Goal: Transaction & Acquisition: Purchase product/service

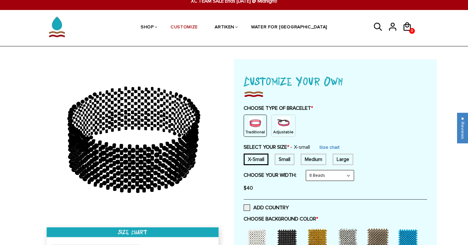
scroll to position [9, 0]
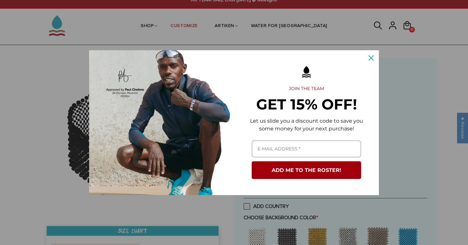
click at [275, 122] on p "Let us slide you a discount code to save you some money for your next purchase!" at bounding box center [306, 124] width 124 height 15
click at [367, 62] on button "Close" at bounding box center [370, 57] width 15 height 15
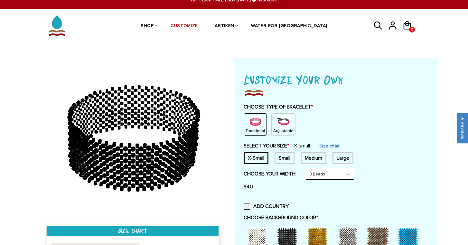
click at [279, 129] on p "Adjustable" at bounding box center [283, 130] width 20 height 5
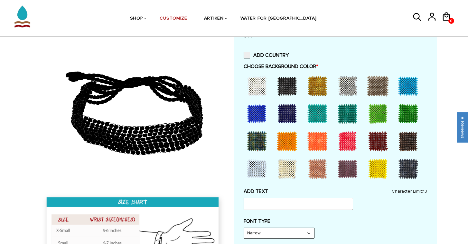
scroll to position [129, 0]
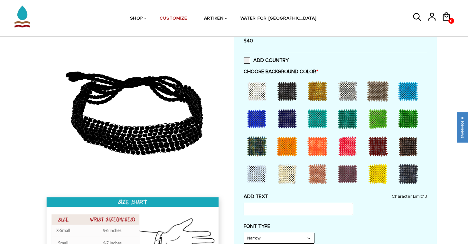
click at [286, 118] on div at bounding box center [287, 119] width 26 height 26
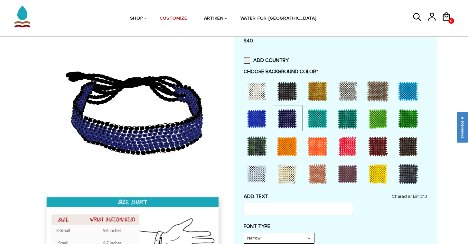
click at [257, 92] on div at bounding box center [257, 91] width 26 height 26
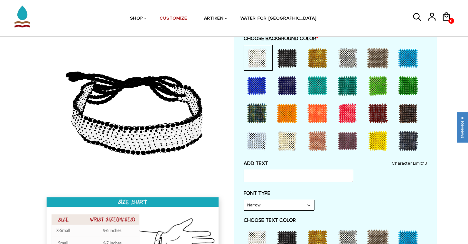
scroll to position [169, 0]
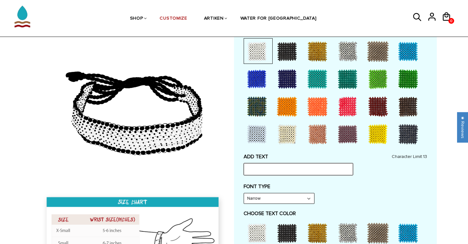
click at [257, 163] on input "text" at bounding box center [298, 169] width 109 height 12
type input "W"
type input "WINGATE"
select select "Bold"
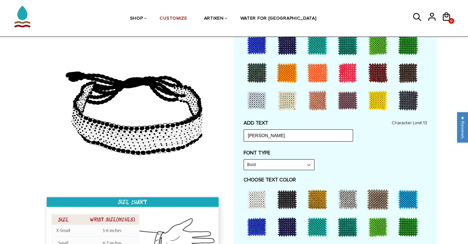
scroll to position [204, 0]
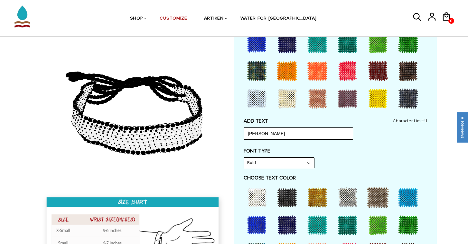
click at [288, 215] on div at bounding box center [287, 226] width 26 height 26
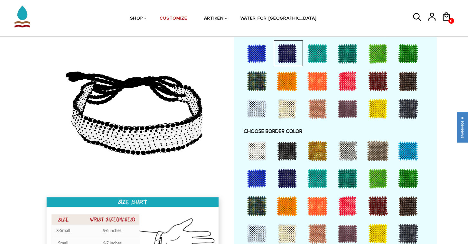
scroll to position [378, 0]
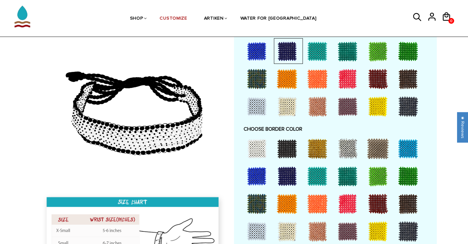
click at [284, 171] on div at bounding box center [287, 177] width 26 height 26
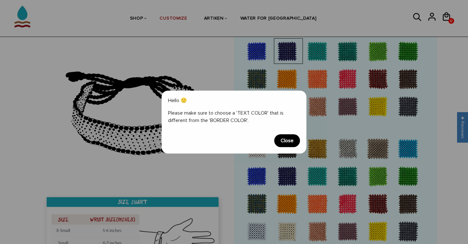
click at [296, 139] on span "Close" at bounding box center [287, 140] width 26 height 13
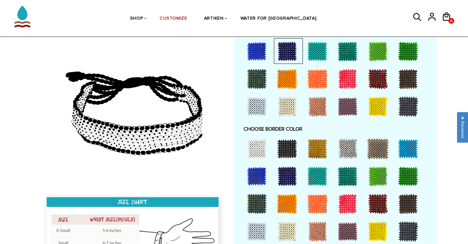
click at [261, 142] on div at bounding box center [257, 149] width 26 height 26
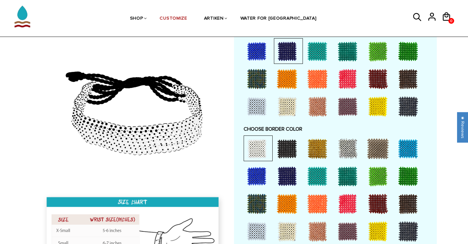
click at [284, 171] on div at bounding box center [287, 177] width 26 height 26
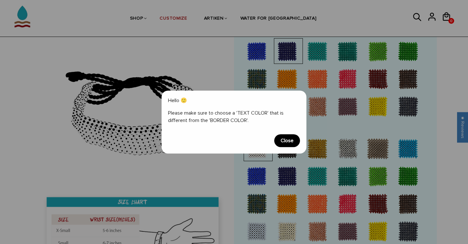
click at [282, 146] on span "Close" at bounding box center [287, 140] width 26 height 13
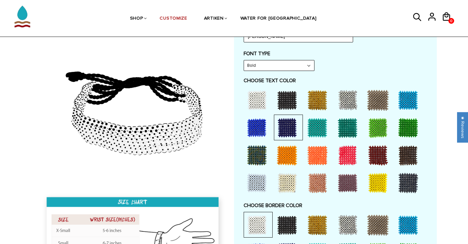
scroll to position [301, 0]
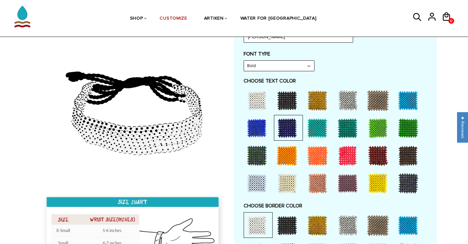
click at [258, 100] on div at bounding box center [257, 101] width 26 height 26
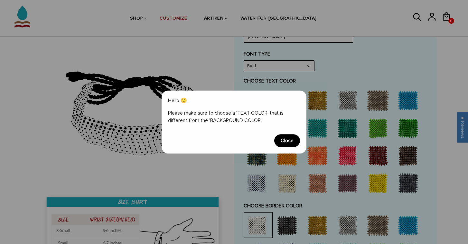
click at [287, 137] on span "Close" at bounding box center [287, 140] width 26 height 13
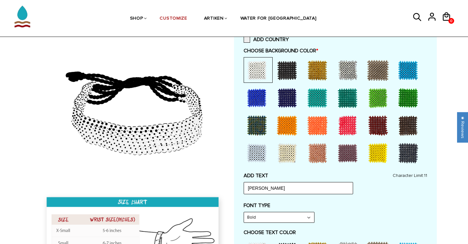
scroll to position [132, 0]
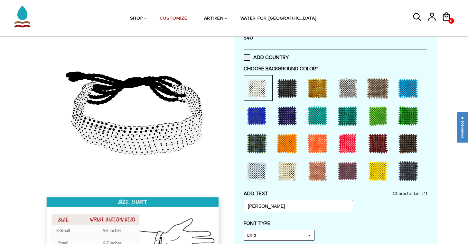
click at [254, 116] on div at bounding box center [257, 116] width 26 height 26
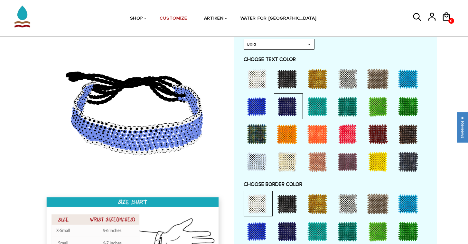
click at [287, 106] on div at bounding box center [287, 107] width 26 height 26
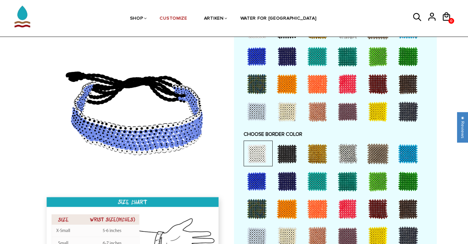
scroll to position [374, 0]
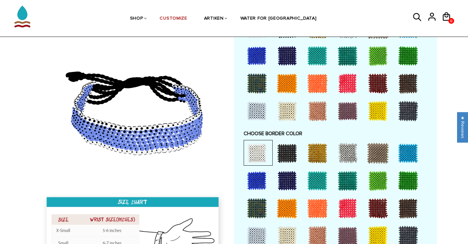
click at [266, 141] on div at bounding box center [257, 154] width 26 height 26
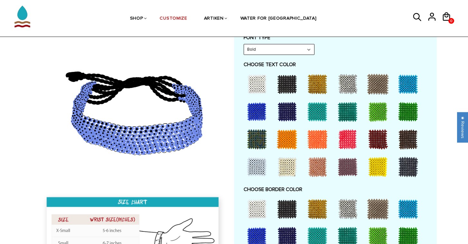
scroll to position [320, 0]
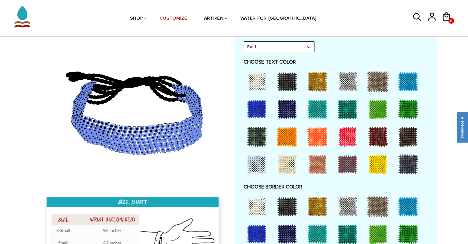
click at [280, 230] on div at bounding box center [287, 235] width 26 height 26
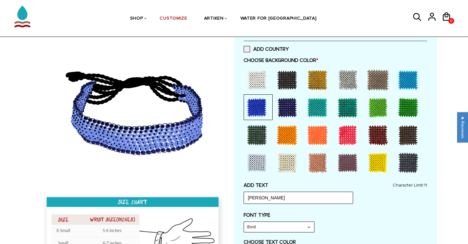
scroll to position [134, 0]
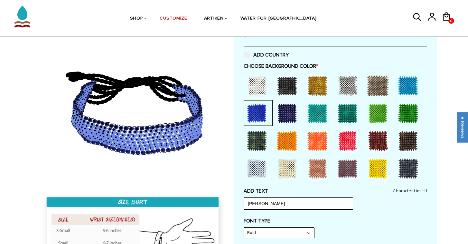
click at [259, 81] on div at bounding box center [257, 86] width 26 height 26
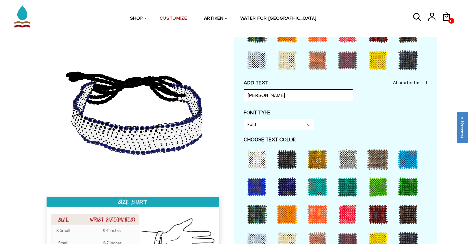
scroll to position [244, 0]
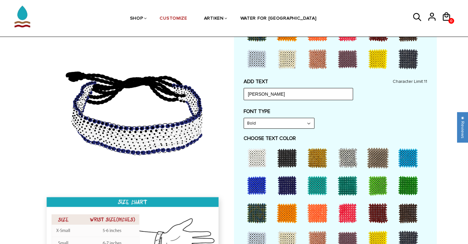
click at [257, 182] on div at bounding box center [257, 186] width 26 height 26
click at [317, 152] on div at bounding box center [317, 158] width 26 height 26
click at [257, 157] on div at bounding box center [257, 158] width 26 height 26
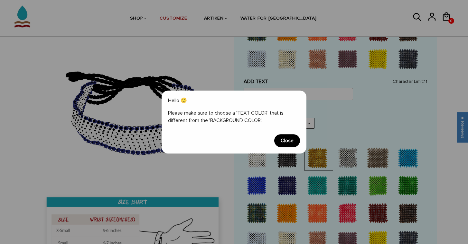
click at [291, 143] on span "Close" at bounding box center [287, 140] width 26 height 13
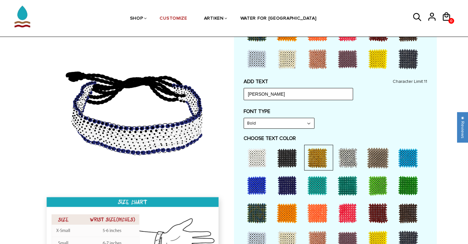
click at [309, 155] on div at bounding box center [317, 158] width 26 height 26
click at [259, 176] on div at bounding box center [257, 186] width 26 height 26
click at [289, 88] on input "WINGATE" at bounding box center [298, 94] width 109 height 12
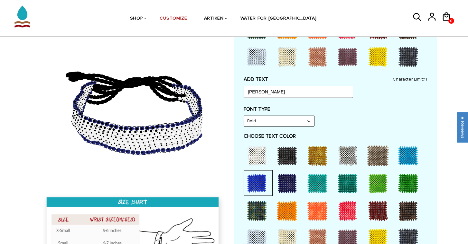
click at [374, 107] on label "FONT TYPE" at bounding box center [335, 109] width 183 height 6
click at [288, 172] on div at bounding box center [287, 184] width 26 height 26
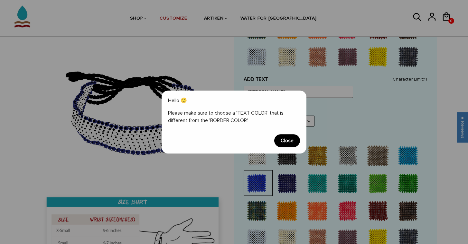
click at [290, 139] on span "Close" at bounding box center [287, 140] width 26 height 13
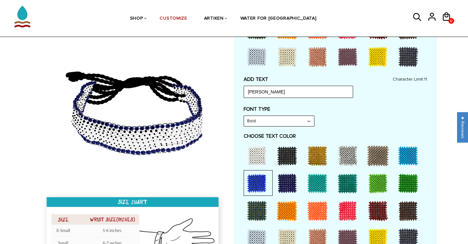
click at [310, 153] on div at bounding box center [317, 156] width 26 height 26
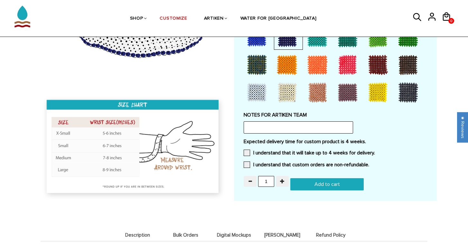
scroll to position [520, 0]
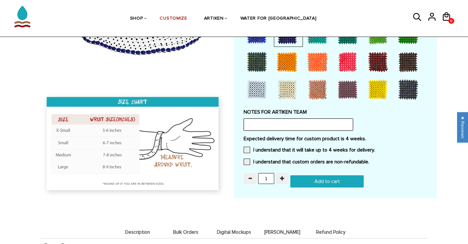
click at [307, 119] on input "text" at bounding box center [298, 125] width 109 height 12
click at [246, 147] on span at bounding box center [247, 150] width 6 height 6
click at [375, 148] on input "I understand that it will take up to 4 weeks for delivery." at bounding box center [375, 148] width 0 height 0
click at [247, 159] on span at bounding box center [247, 162] width 6 height 6
click at [369, 160] on input "I understand that custom orders are non-refundable." at bounding box center [369, 160] width 0 height 0
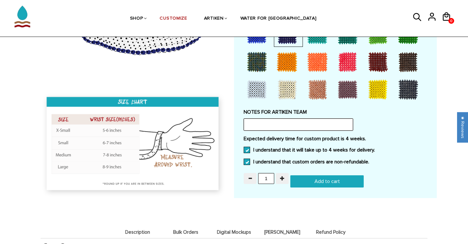
click at [280, 119] on input "text" at bounding box center [298, 125] width 109 height 12
type input "L"
type input "We would like the same design that we made last year. If you need the design I …"
click at [280, 173] on button "button" at bounding box center [282, 178] width 13 height 11
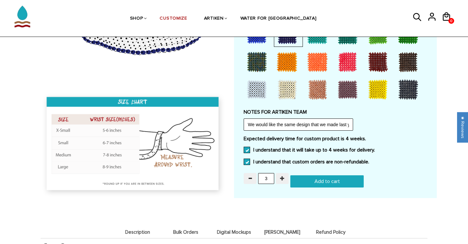
click at [280, 173] on button "button" at bounding box center [282, 178] width 13 height 11
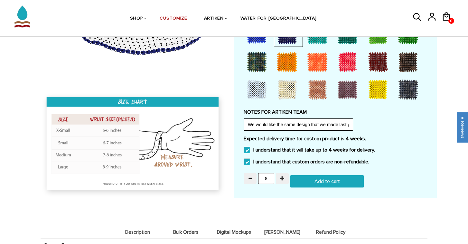
click at [280, 173] on button "button" at bounding box center [282, 178] width 13 height 11
click at [268, 173] on input "10" at bounding box center [266, 178] width 16 height 11
type input "12"
click at [306, 176] on input "Add to cart" at bounding box center [326, 182] width 73 height 12
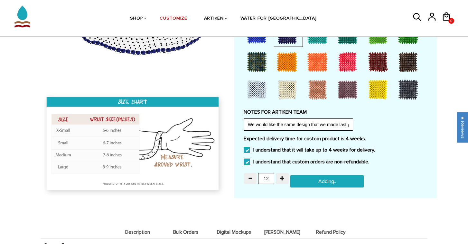
type input "Add to cart"
click at [447, 11] on icon at bounding box center [446, 16] width 10 height 15
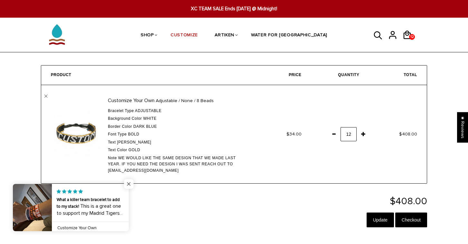
click at [128, 182] on span "Close popup widget" at bounding box center [129, 185] width 10 height 10
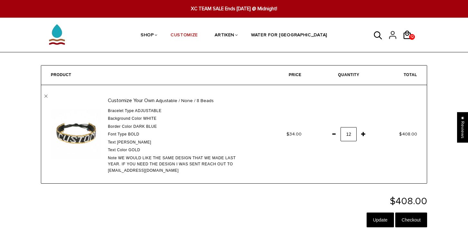
click at [393, 42] on icon at bounding box center [393, 34] width 10 height 15
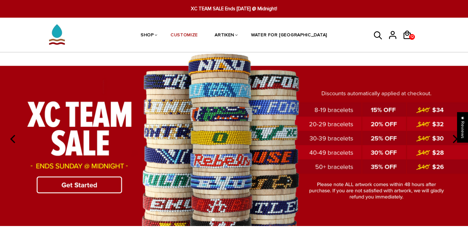
click at [254, 9] on span "XC TEAM SALE Ends [DATE] @ Midnight!" at bounding box center [234, 8] width 180 height 7
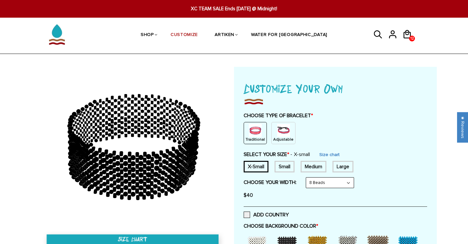
click at [282, 121] on div "CHOOSE TYPE OF BRACELET * Traditional Adjustable" at bounding box center [335, 129] width 183 height 32
click at [282, 131] on img at bounding box center [283, 130] width 13 height 13
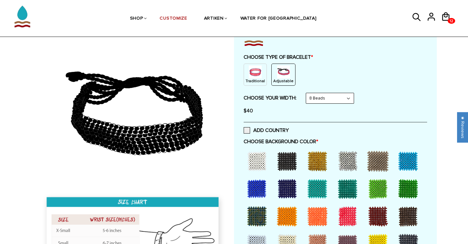
scroll to position [79, 0]
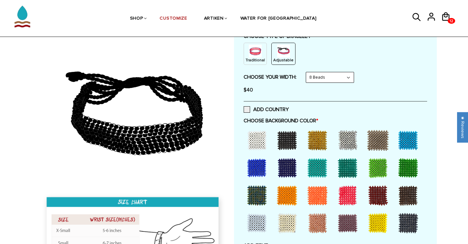
click at [259, 135] on div at bounding box center [257, 141] width 26 height 26
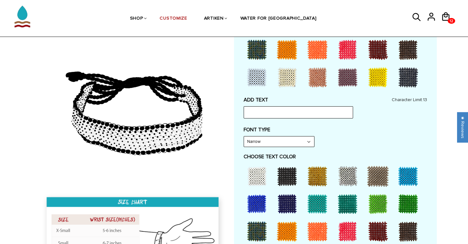
scroll to position [228, 0]
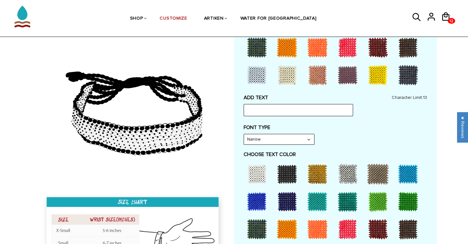
click at [286, 199] on div at bounding box center [287, 202] width 26 height 26
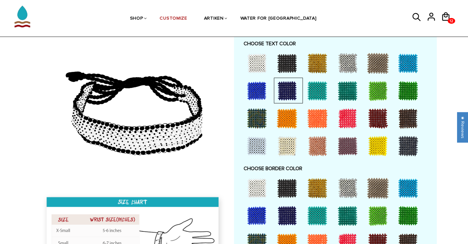
scroll to position [339, 0]
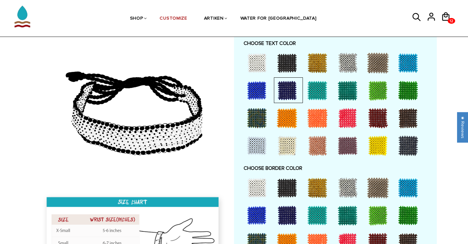
click at [246, 185] on div at bounding box center [257, 188] width 26 height 26
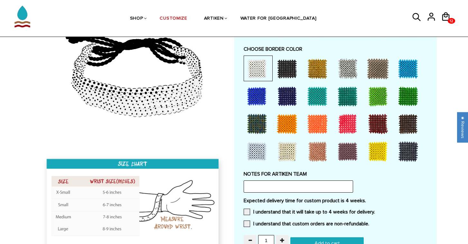
scroll to position [463, 0]
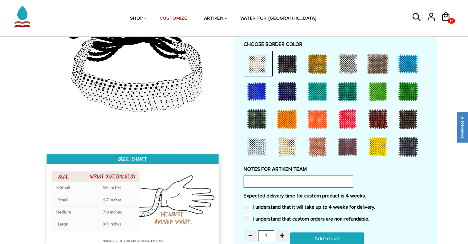
click at [277, 176] on input "text" at bounding box center [298, 182] width 109 height 12
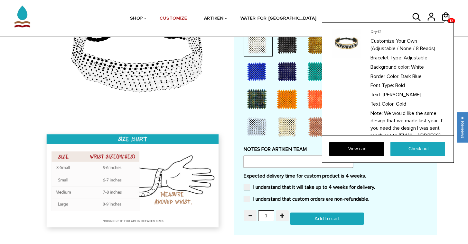
scroll to position [0, 0]
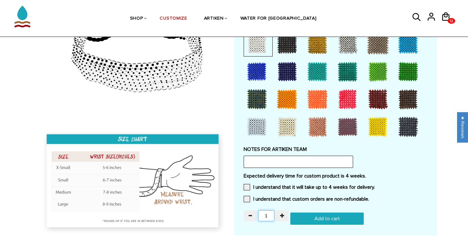
click at [268, 211] on input "1" at bounding box center [266, 216] width 16 height 11
click at [271, 211] on input "1" at bounding box center [266, 216] width 16 height 11
type input "12"
click at [289, 157] on input "text" at bounding box center [298, 162] width 109 height 12
type input "L"
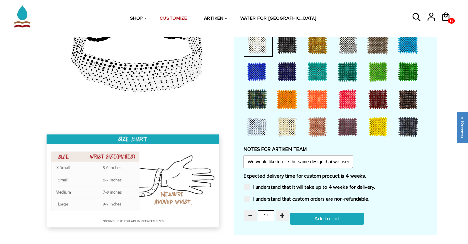
click at [334, 157] on input "We would like to use the same design that we used last year for the order. If y…" at bounding box center [298, 162] width 109 height 12
click at [287, 156] on input "We would like to use the same design that we used last year for the order. If y…" at bounding box center [298, 162] width 109 height 12
type input "We would like to use the same design that we used last year for the order. If y…"
click at [251, 184] on label "I understand that it will take up to 4 weeks for delivery." at bounding box center [309, 187] width 131 height 6
click at [375, 186] on input "I understand that it will take up to 4 weeks for delivery." at bounding box center [375, 186] width 0 height 0
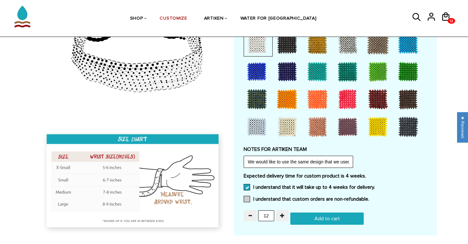
click at [247, 196] on span at bounding box center [247, 199] width 6 height 6
click at [369, 198] on input "I understand that custom orders are non-refundable." at bounding box center [369, 198] width 0 height 0
click at [313, 213] on input "Add to cart" at bounding box center [326, 219] width 73 height 12
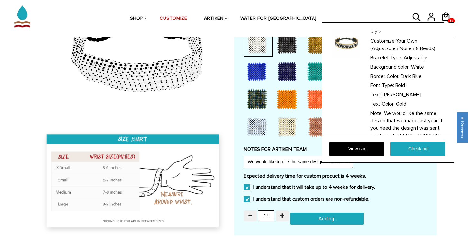
type input "Add to cart"
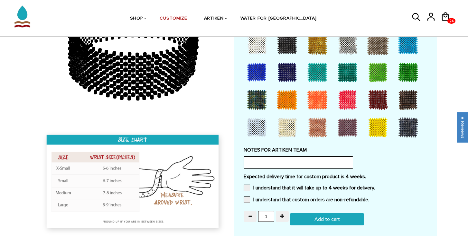
scroll to position [511, 0]
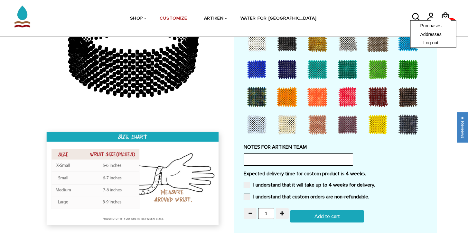
click at [438, 26] on link "Purchases" at bounding box center [433, 25] width 26 height 6
click at [448, 20] on div "Purchases Addresses Log out" at bounding box center [433, 34] width 46 height 28
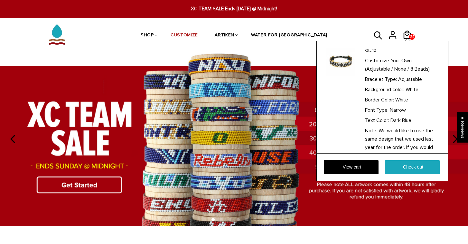
click at [412, 28] on div "24 24 Qty: 12 Customize Your Own (Adjustable / None / 8 Beads) Bracelet Type: A…" at bounding box center [409, 34] width 14 height 15
click at [352, 164] on link "View cart" at bounding box center [351, 168] width 55 height 14
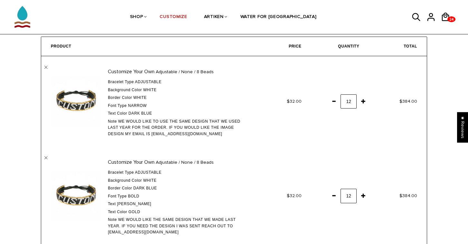
scroll to position [29, 0]
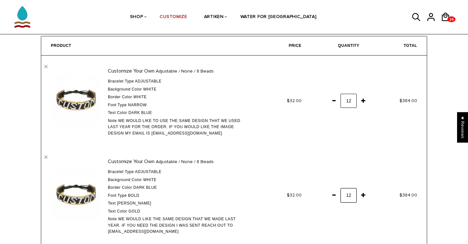
click at [350, 192] on input "12" at bounding box center [348, 196] width 16 height 14
click at [350, 198] on input "12" at bounding box center [348, 196] width 16 height 14
click at [350, 194] on input "12" at bounding box center [348, 196] width 16 height 14
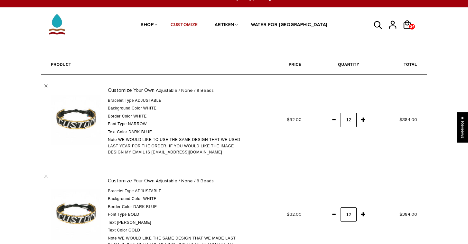
scroll to position [12, 0]
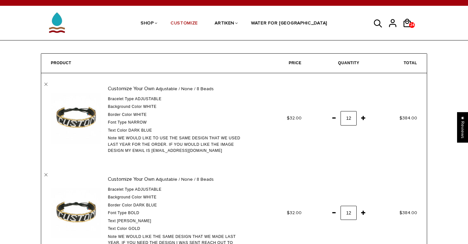
click at [334, 211] on span at bounding box center [333, 213] width 11 height 12
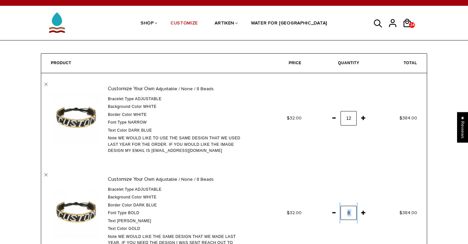
click at [334, 211] on span at bounding box center [333, 213] width 11 height 12
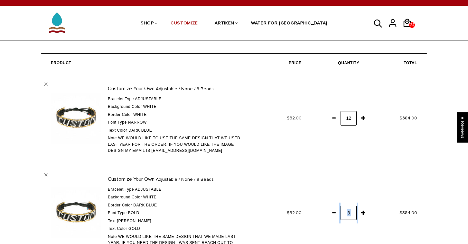
click at [334, 211] on span at bounding box center [333, 213] width 11 height 12
click at [391, 200] on td "$384.00" at bounding box center [398, 213] width 58 height 99
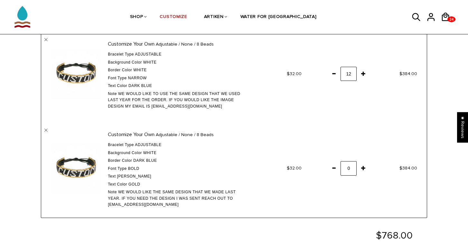
scroll to position [57, 0]
click at [350, 168] on input "12" at bounding box center [348, 168] width 16 height 14
click at [348, 164] on input "12" at bounding box center [348, 168] width 16 height 14
type input "0"
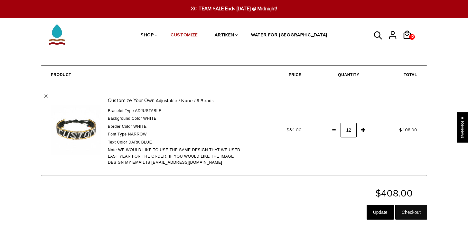
click at [409, 211] on input "Checkout" at bounding box center [411, 212] width 32 height 15
